Goal: Use online tool/utility

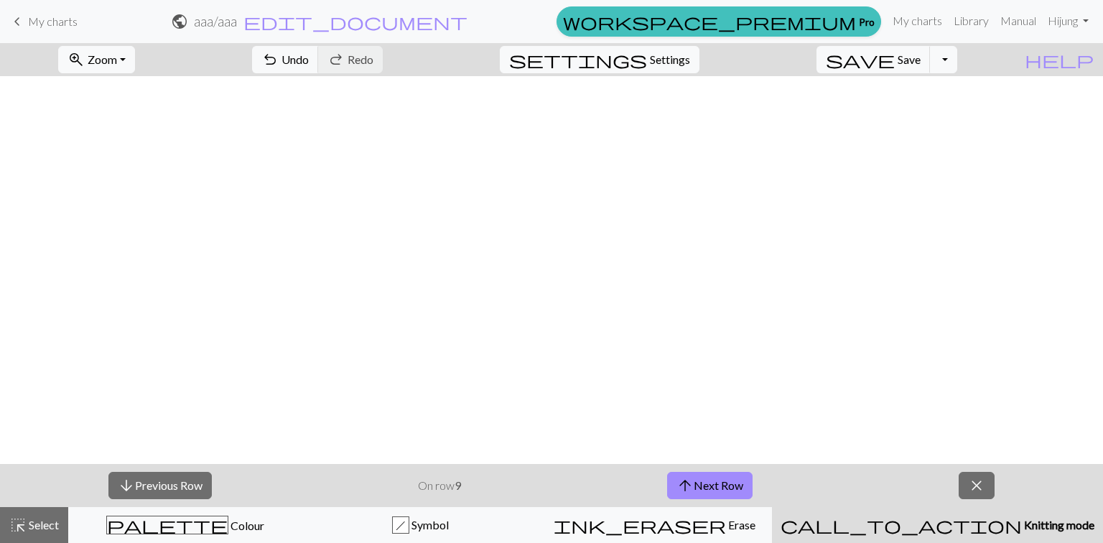
scroll to position [770, 261]
click at [148, 488] on button "arrow_downward Previous Row" at bounding box center [159, 485] width 103 height 27
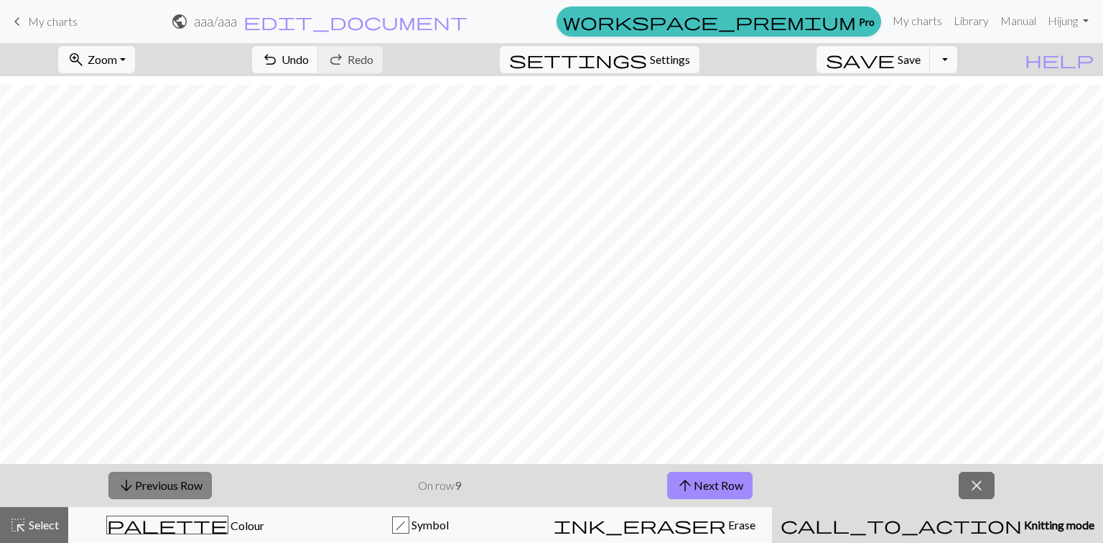
click at [148, 488] on button "arrow_downward Previous Row" at bounding box center [159, 485] width 103 height 27
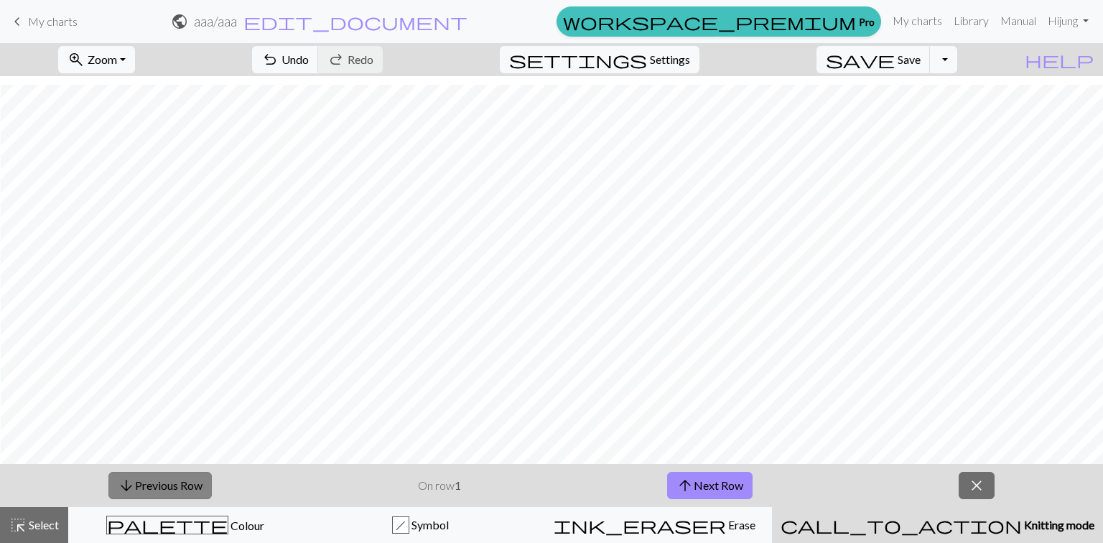
click at [148, 488] on button "arrow_downward Previous Row" at bounding box center [159, 485] width 103 height 27
click at [724, 488] on button "arrow_upward Next Row" at bounding box center [709, 485] width 85 height 27
click at [732, 483] on button "arrow_upward Next Row" at bounding box center [709, 485] width 85 height 27
click at [725, 492] on button "arrow_upward Next Row" at bounding box center [709, 485] width 85 height 27
click at [726, 492] on button "arrow_upward Next Row" at bounding box center [709, 485] width 85 height 27
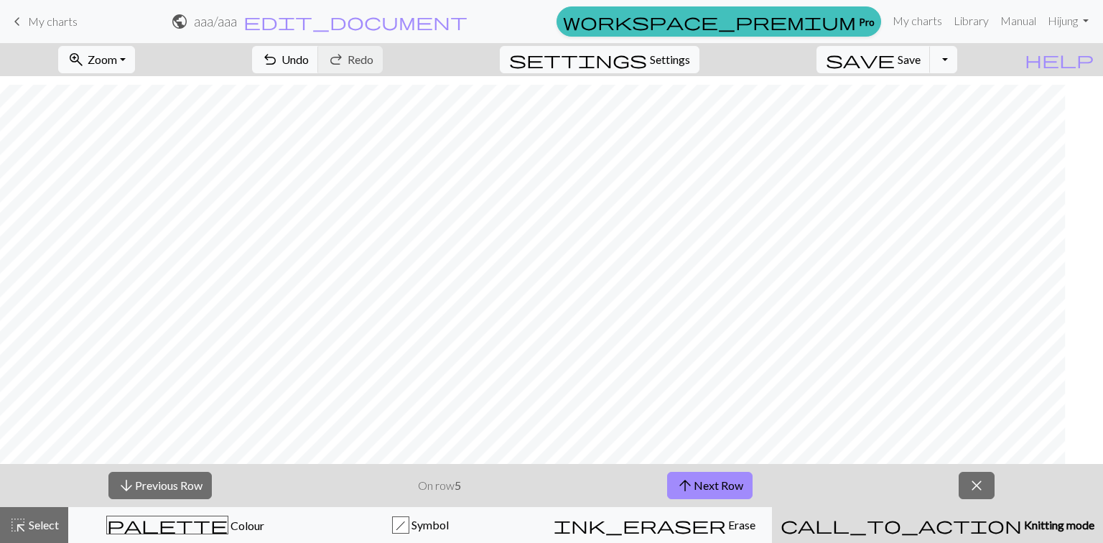
scroll to position [770, 189]
click at [724, 491] on button "arrow_upward Next Row" at bounding box center [709, 485] width 85 height 27
click at [169, 487] on button "arrow_downward Previous Row" at bounding box center [159, 485] width 103 height 27
click at [152, 486] on button "arrow_downward Previous Row" at bounding box center [159, 485] width 103 height 27
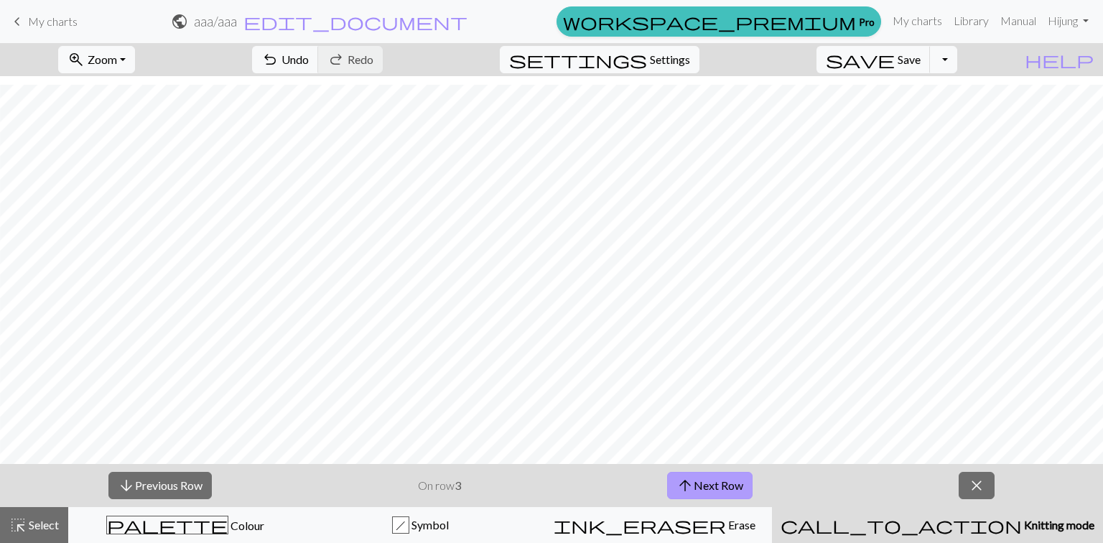
click at [737, 483] on button "arrow_upward Next Row" at bounding box center [709, 485] width 85 height 27
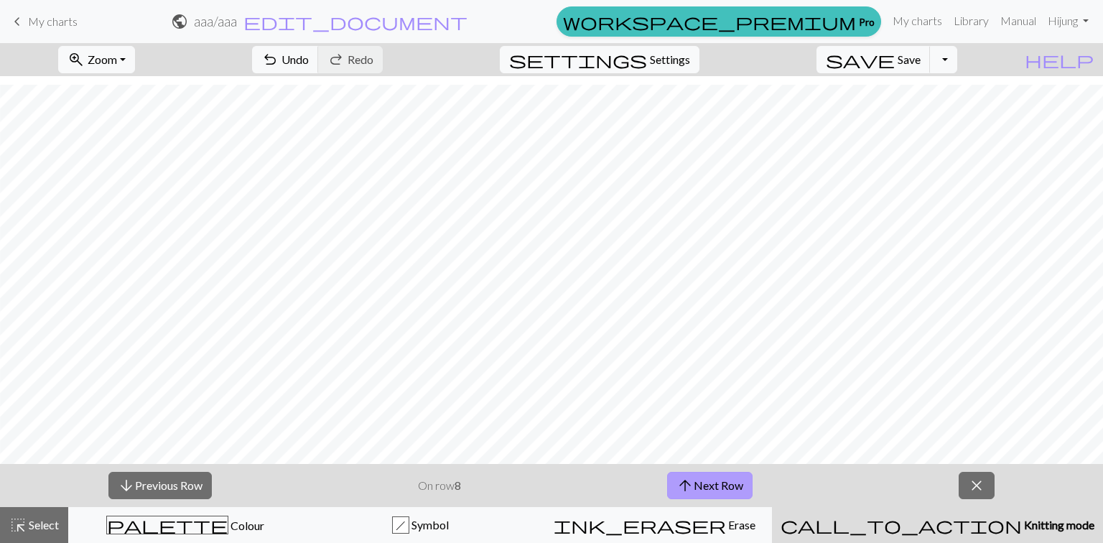
click at [737, 483] on button "arrow_upward Next Row" at bounding box center [709, 485] width 85 height 27
click at [739, 481] on button "arrow_upward Next Row" at bounding box center [709, 485] width 85 height 27
click at [739, 481] on button "arrow_upward Next Row" at bounding box center [711, 485] width 85 height 27
click at [667, 472] on button "arrow_upward Next Row" at bounding box center [709, 485] width 85 height 27
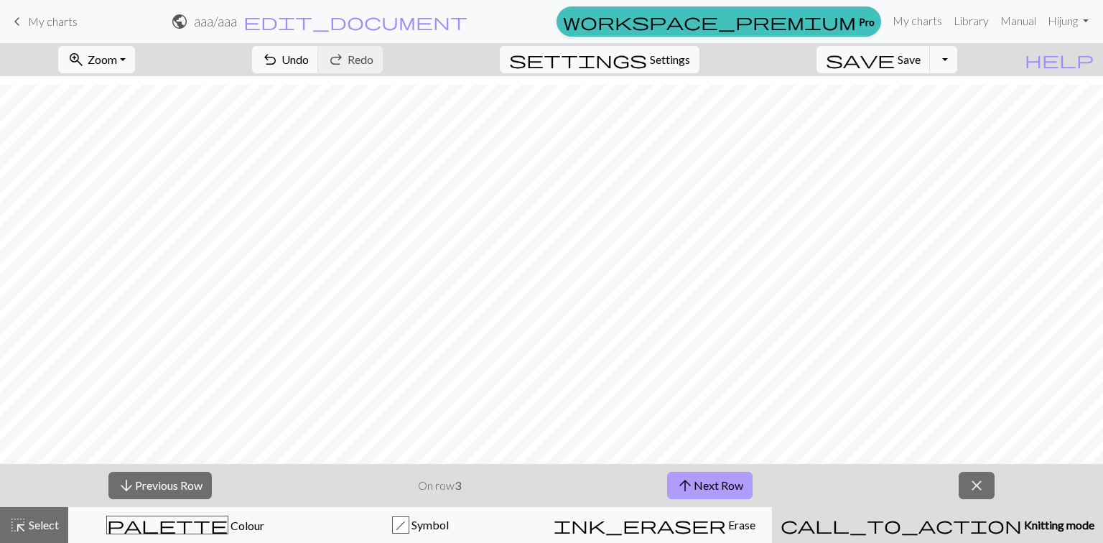
drag, startPoint x: 743, startPoint y: 468, endPoint x: 736, endPoint y: 484, distance: 18.0
click at [736, 484] on div "arrow_downward Previous Row On row 3 arrow_upward Next Row close" at bounding box center [551, 485] width 1103 height 43
click at [736, 484] on button "arrow_upward Next Row" at bounding box center [709, 485] width 85 height 27
click at [147, 479] on button "arrow_downward Previous Row" at bounding box center [159, 485] width 103 height 27
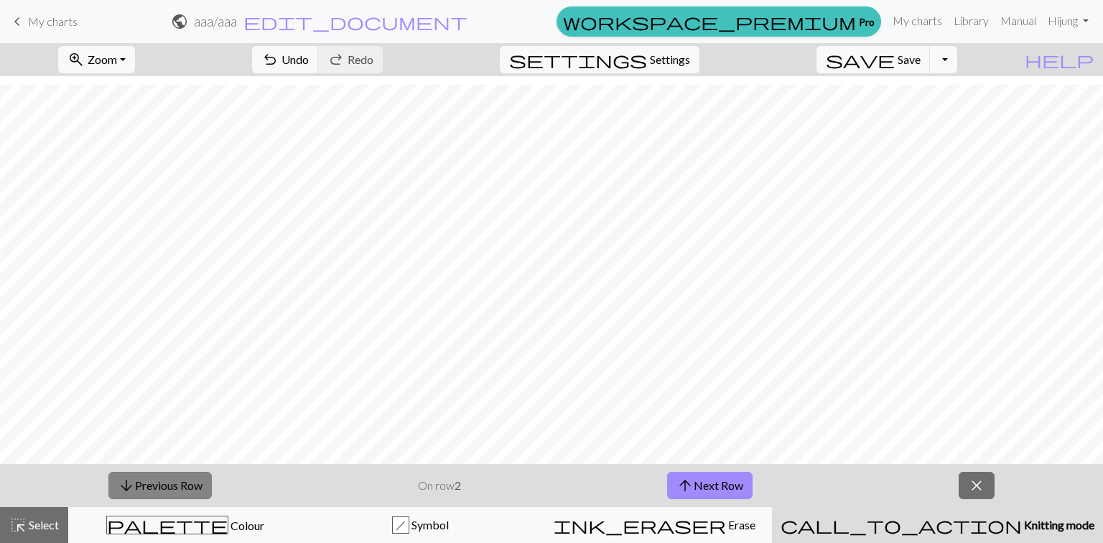
click at [147, 479] on button "arrow_downward Previous Row" at bounding box center [159, 485] width 103 height 27
click at [683, 481] on span "arrow_upward" at bounding box center [685, 486] width 17 height 20
click at [707, 479] on button "arrow_upward Next Row" at bounding box center [709, 485] width 85 height 27
click at [684, 476] on span "arrow_upward" at bounding box center [685, 486] width 17 height 20
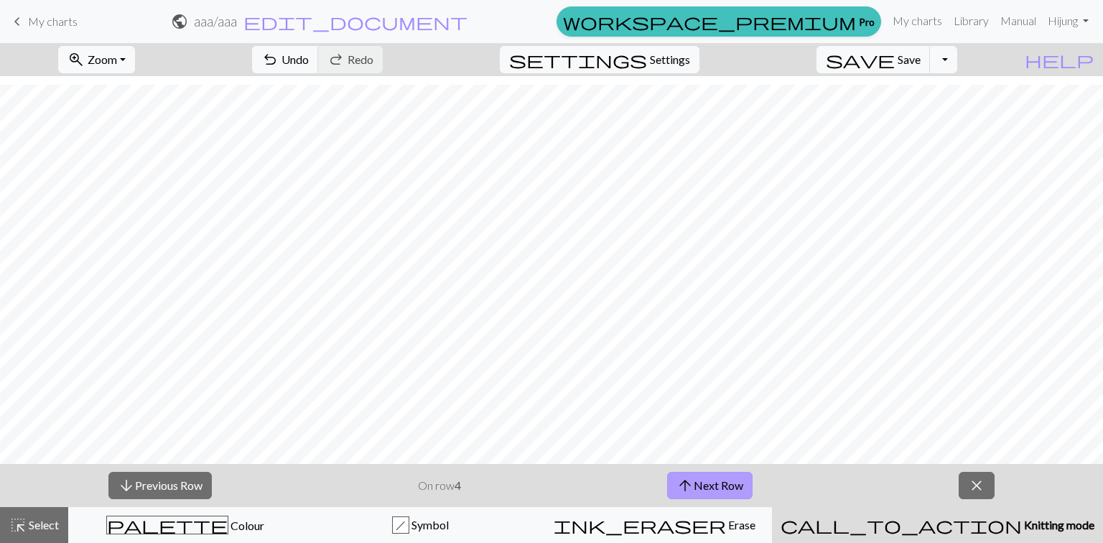
click at [724, 488] on button "arrow_upward Next Row" at bounding box center [709, 485] width 85 height 27
click at [715, 476] on button "arrow_upward Next Row" at bounding box center [709, 485] width 85 height 27
click at [721, 485] on button "arrow_upward Next Row" at bounding box center [709, 485] width 85 height 27
click at [742, 487] on button "arrow_upward Next Row" at bounding box center [709, 485] width 85 height 27
click at [718, 482] on button "arrow_upward Next Row" at bounding box center [709, 485] width 85 height 27
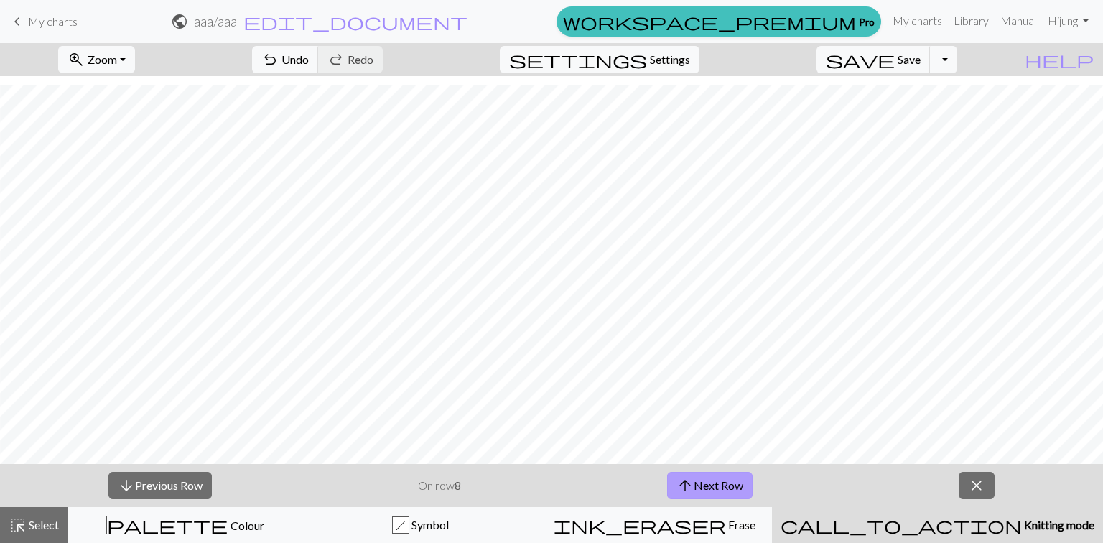
click at [718, 482] on button "arrow_upward Next Row" at bounding box center [709, 485] width 85 height 27
click at [157, 481] on button "arrow_downward Previous Row" at bounding box center [159, 485] width 103 height 27
click at [712, 475] on button "arrow_upward Next Row" at bounding box center [709, 485] width 85 height 27
click at [686, 476] on span "arrow_upward" at bounding box center [687, 486] width 17 height 20
